Goal: Task Accomplishment & Management: Manage account settings

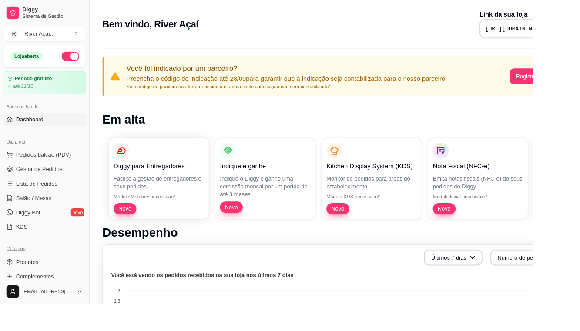
click at [68, 170] on span "Pedidos balcão (PDV)" at bounding box center [47, 168] width 60 height 9
click at [226, 14] on p "Link da sua loja" at bounding box center [567, 15] width 95 height 10
click at [62, 190] on link "Gestor de Pedidos" at bounding box center [48, 184] width 90 height 14
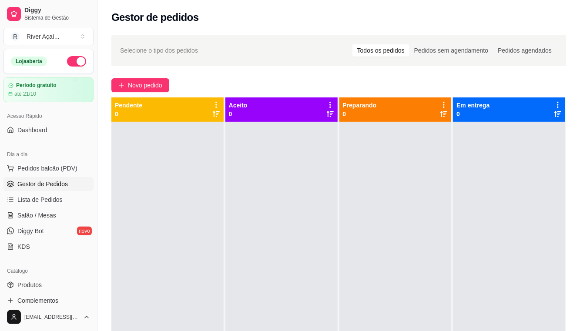
click at [77, 194] on link "Lista de Pedidos" at bounding box center [48, 200] width 90 height 14
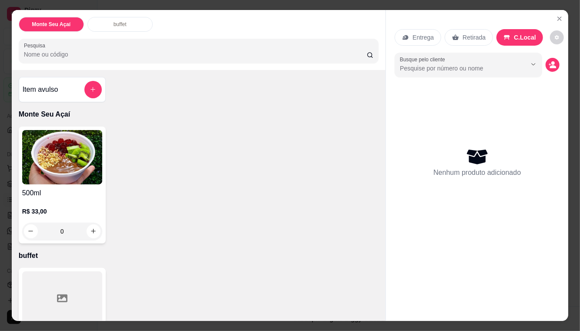
click at [226, 25] on div "Entrega Retirada C.Local" at bounding box center [477, 37] width 165 height 30
click at [226, 17] on icon "Close" at bounding box center [559, 18] width 7 height 7
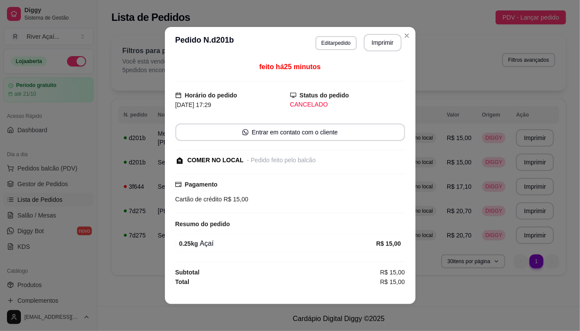
click at [226, 38] on div "Filtros para pedidos Você está vendo os pedidos de hoje. 5 pedidos encontrados …" at bounding box center [338, 63] width 455 height 56
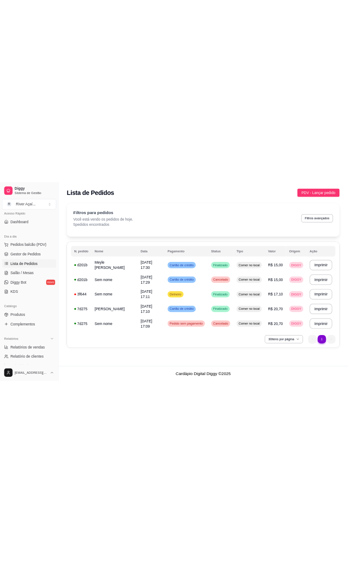
scroll to position [66, 0]
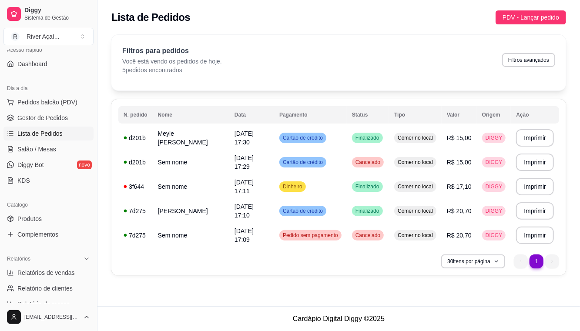
click at [70, 274] on span "Relatórios de vendas" at bounding box center [45, 272] width 57 height 9
select select "ALL"
select select "0"
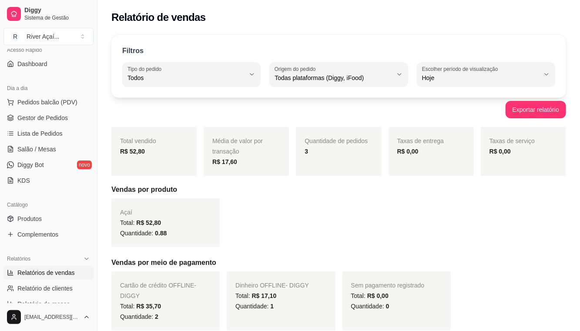
click at [226, 111] on button "Exportar relatório" at bounding box center [536, 109] width 60 height 17
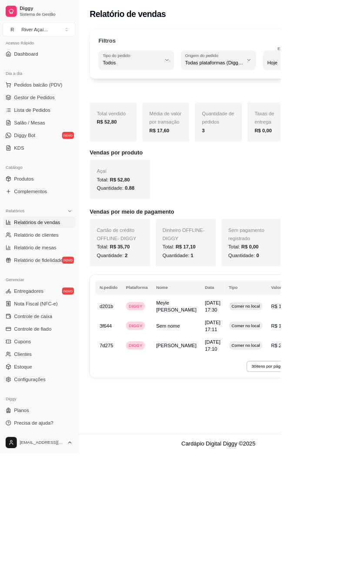
scroll to position [63, 0]
click at [226, 296] on iframe at bounding box center [174, 281] width 348 height 563
